Goal: Find specific page/section: Find specific page/section

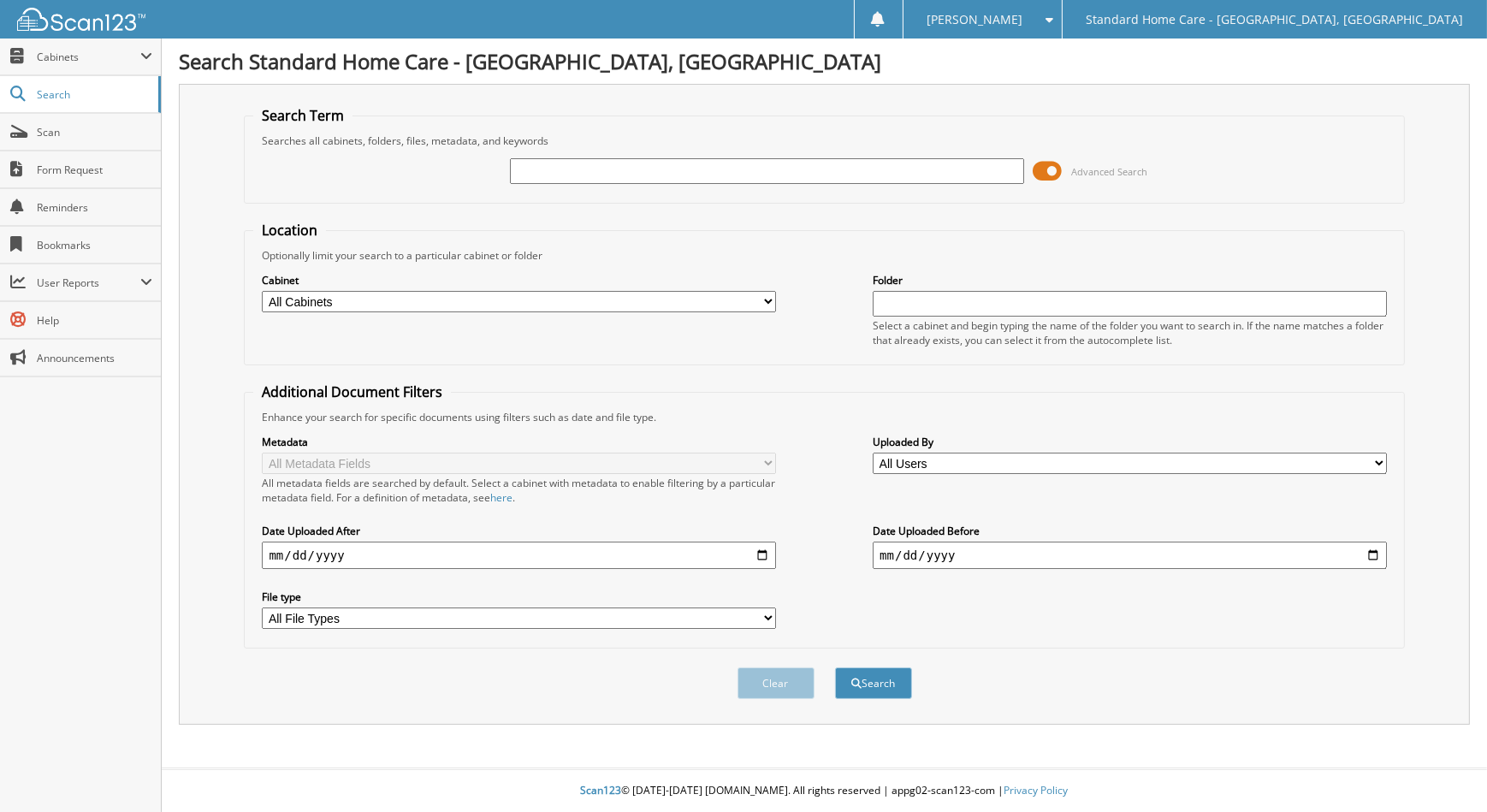
click at [843, 176] on input "text" at bounding box center [766, 171] width 514 height 25
type input "[PERSON_NAME]"
click at [836, 668] on button "Search" at bounding box center [874, 683] width 77 height 31
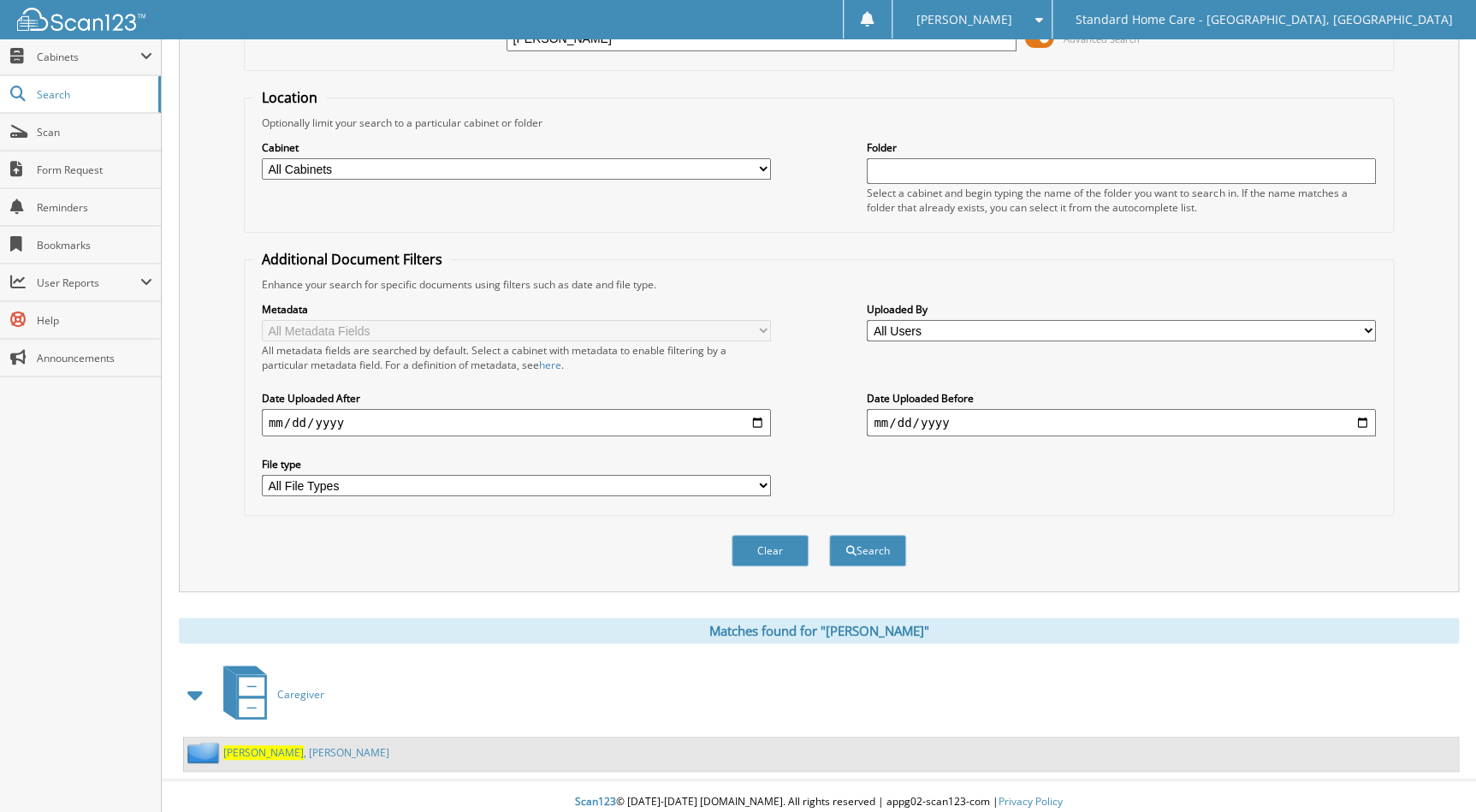
scroll to position [134, 0]
click at [275, 749] on link "[PERSON_NAME]" at bounding box center [307, 751] width 166 height 15
